Goal: Find contact information: Find contact information

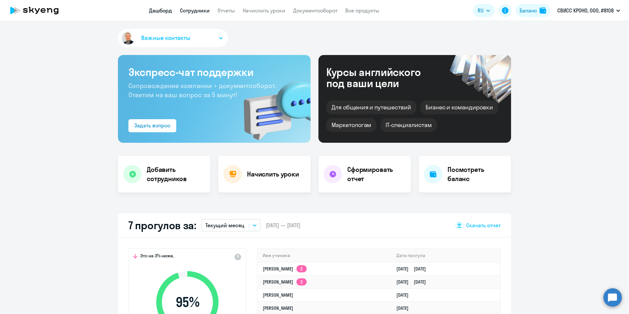
click at [202, 9] on link "Сотрудники" at bounding box center [195, 10] width 30 height 7
select select "30"
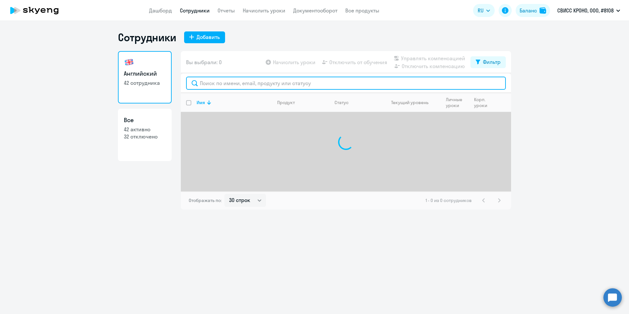
click at [214, 87] on input "text" at bounding box center [346, 83] width 320 height 13
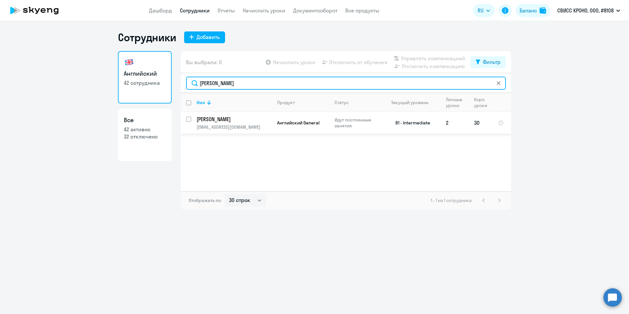
type input "Девятериков"
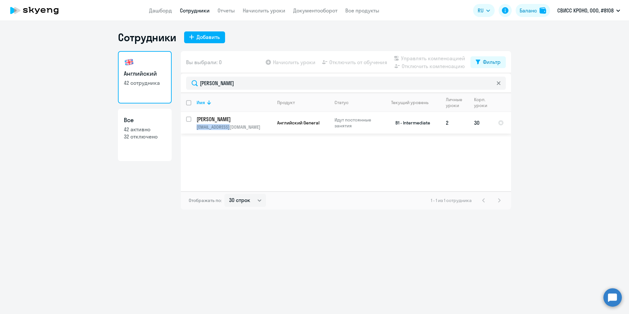
drag, startPoint x: 239, startPoint y: 131, endPoint x: 194, endPoint y: 126, distance: 44.9
click at [194, 126] on td "Девятериков Александр devalex@mail.ru" at bounding box center [231, 123] width 81 height 22
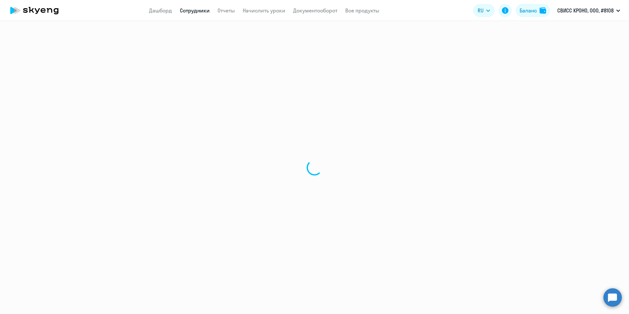
select select "english"
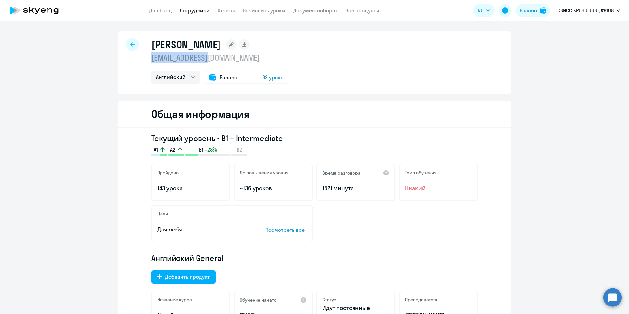
copy p "devalex@mail.ru"
drag, startPoint x: 211, startPoint y: 58, endPoint x: 148, endPoint y: 60, distance: 62.9
click at [151, 60] on p "devalex@mail.ru" at bounding box center [219, 57] width 137 height 10
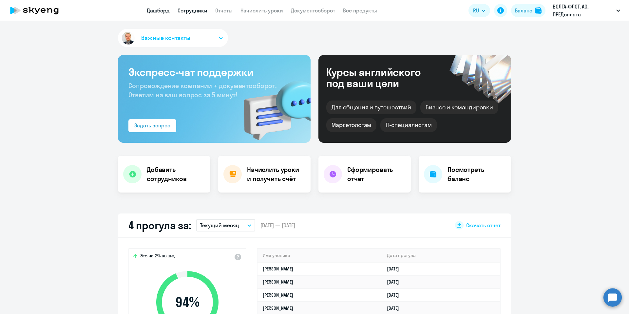
click at [191, 13] on link "Сотрудники" at bounding box center [193, 10] width 30 height 7
select select "30"
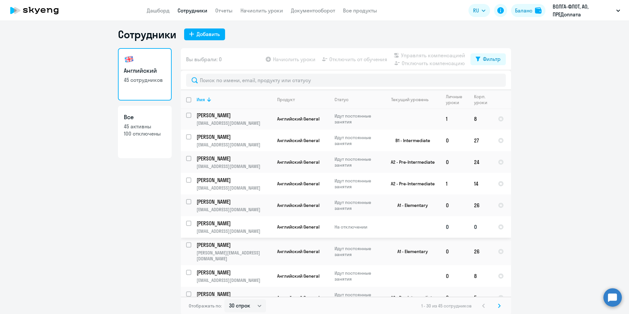
scroll to position [4, 0]
click at [495, 305] on svg-icon at bounding box center [499, 305] width 8 height 8
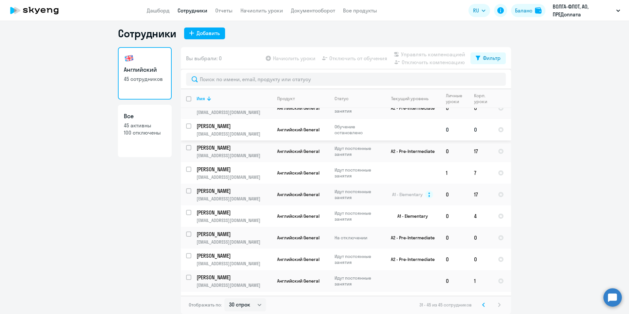
scroll to position [98, 0]
